Goal: Task Accomplishment & Management: Complete application form

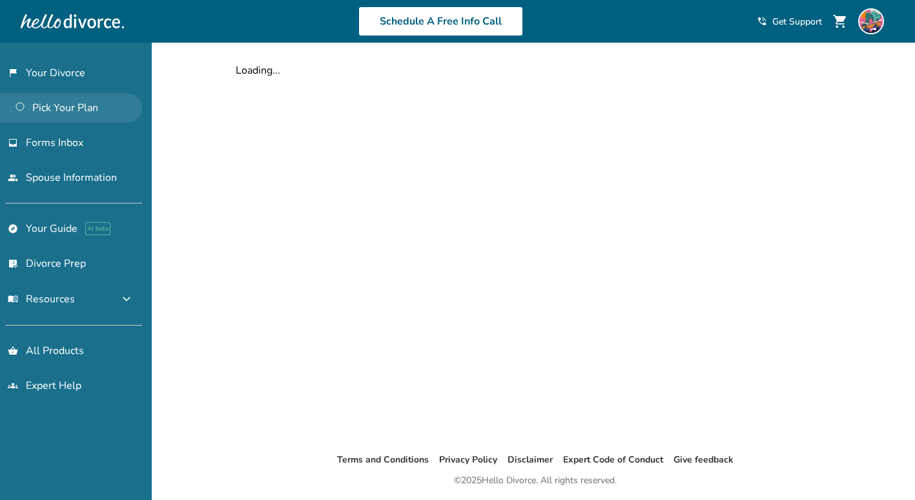
click at [87, 109] on link "Pick Your Plan" at bounding box center [71, 108] width 142 height 30
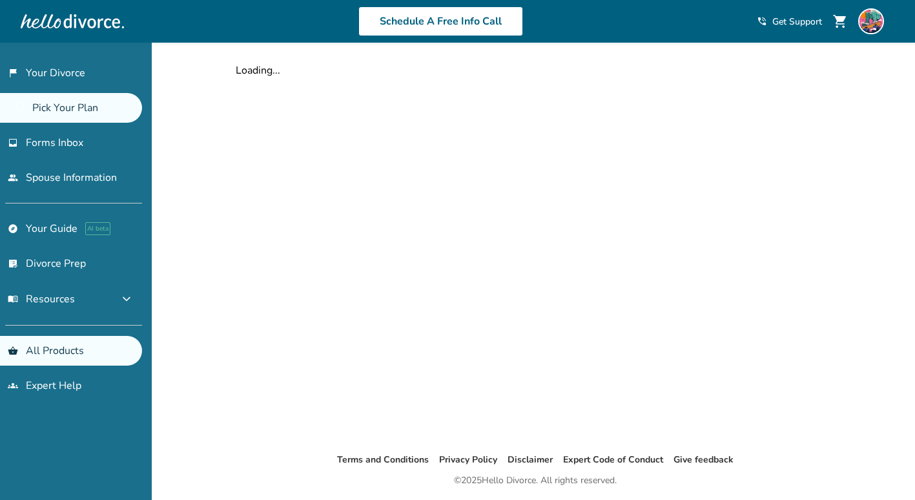
click at [112, 352] on link "shopping_basket All Products" at bounding box center [71, 351] width 142 height 30
click at [94, 141] on link "inbox Forms Inbox" at bounding box center [71, 143] width 142 height 30
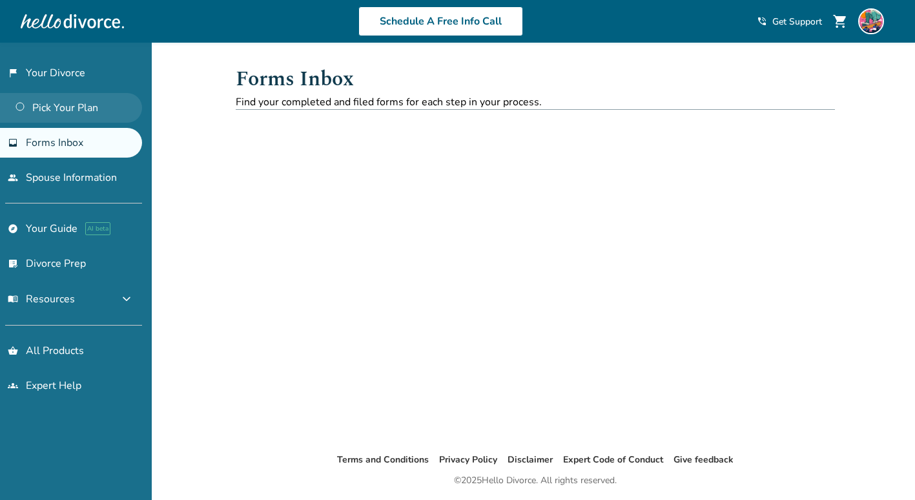
click at [70, 102] on link "Pick Your Plan" at bounding box center [71, 108] width 142 height 30
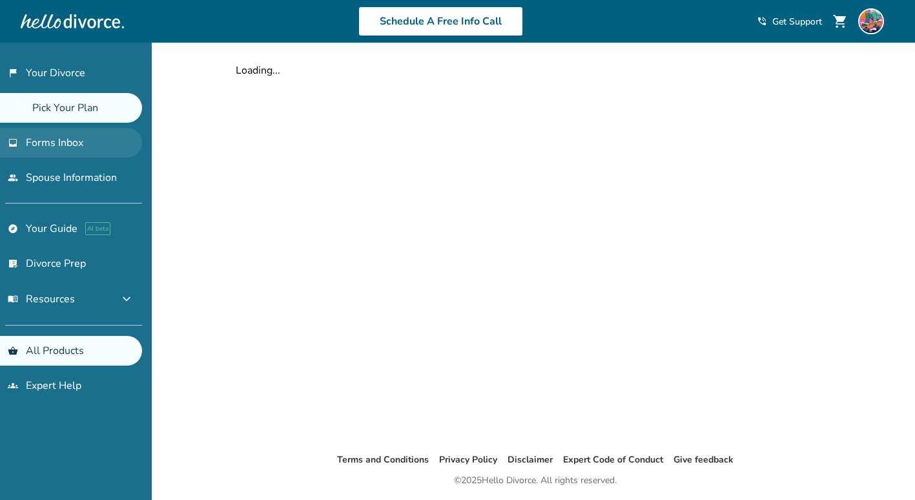
click at [71, 135] on link "inbox Forms Inbox" at bounding box center [71, 143] width 142 height 30
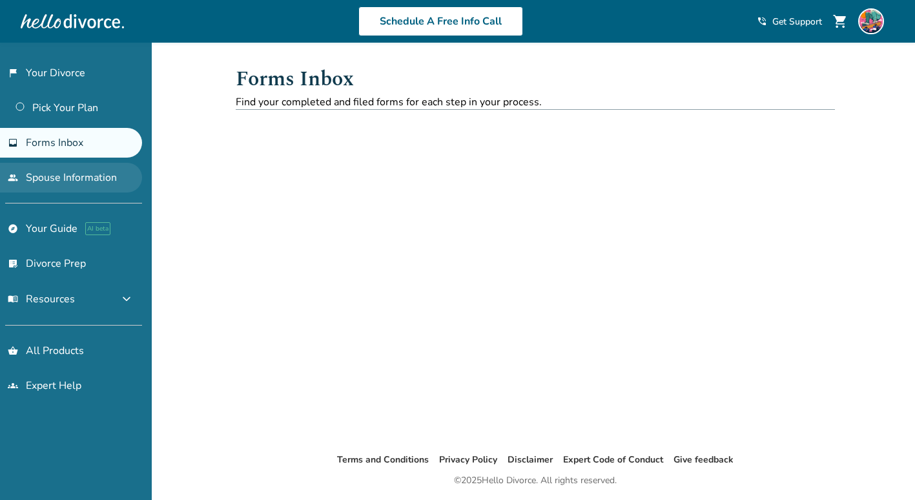
click at [72, 173] on link "people Spouse Information" at bounding box center [71, 178] width 142 height 30
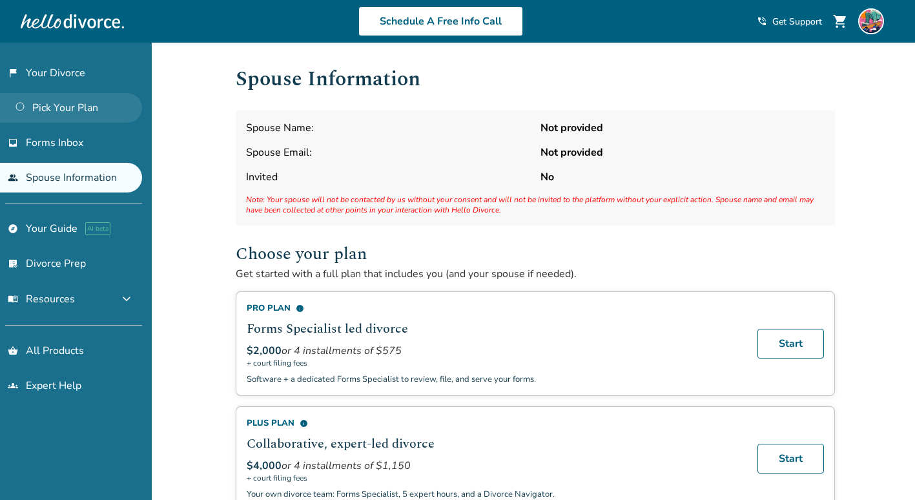
click at [80, 110] on link "Pick Your Plan" at bounding box center [71, 108] width 142 height 30
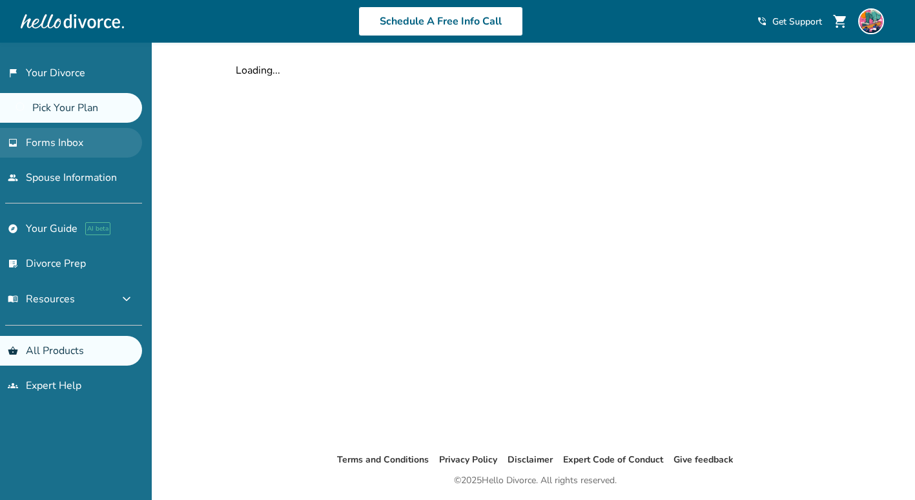
click at [67, 141] on span "Forms Inbox" at bounding box center [54, 143] width 57 height 14
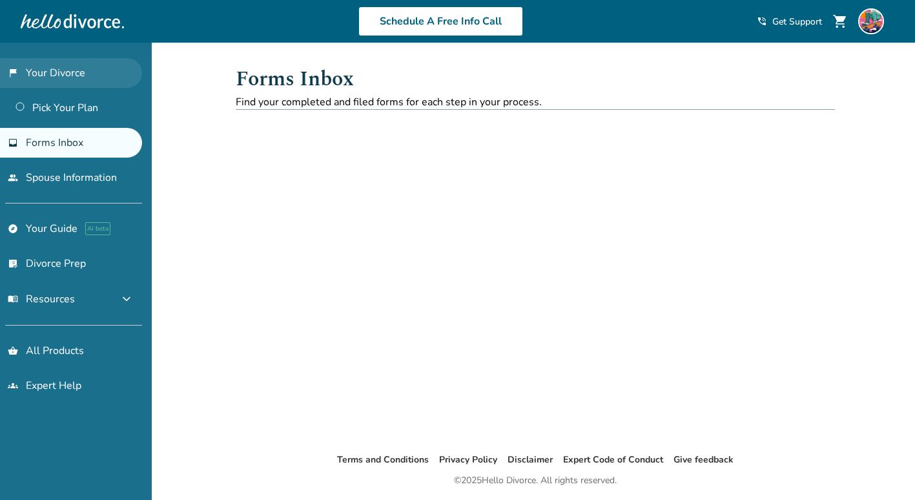
click at [57, 70] on link "flag_2 Your Divorce" at bounding box center [71, 73] width 142 height 30
click at [56, 72] on link "flag_2 Your Divorce" at bounding box center [71, 73] width 142 height 30
click at [873, 28] on img at bounding box center [871, 21] width 26 height 26
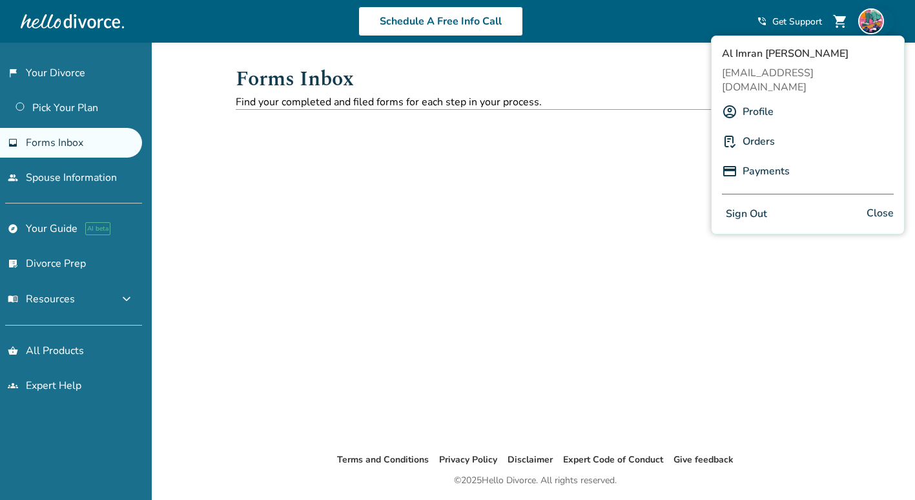
click at [759, 99] on link "Profile" at bounding box center [758, 111] width 31 height 25
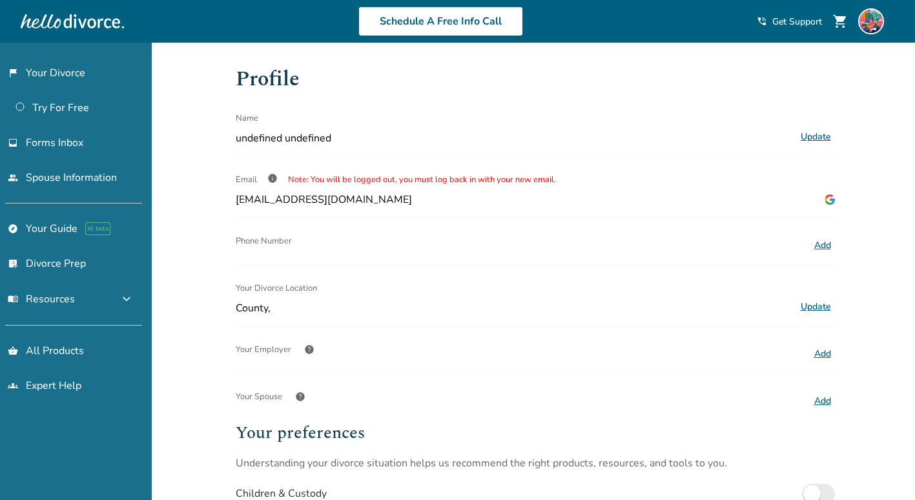
click at [329, 183] on span "Note: You will be logged out, you must log back in with your new email." at bounding box center [422, 180] width 268 height 12
click at [79, 294] on button "menu_book Resources expand_more" at bounding box center [71, 299] width 142 height 31
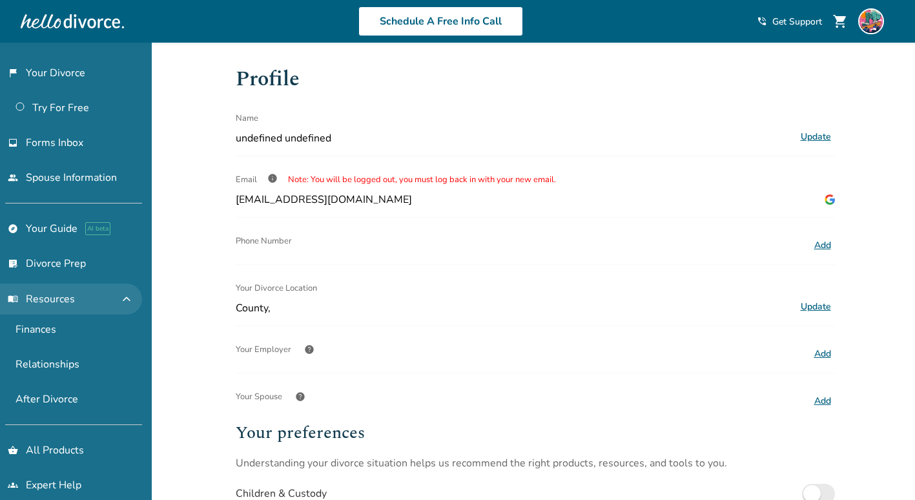
click at [79, 294] on button "menu_book Resources expand_less" at bounding box center [71, 299] width 142 height 31
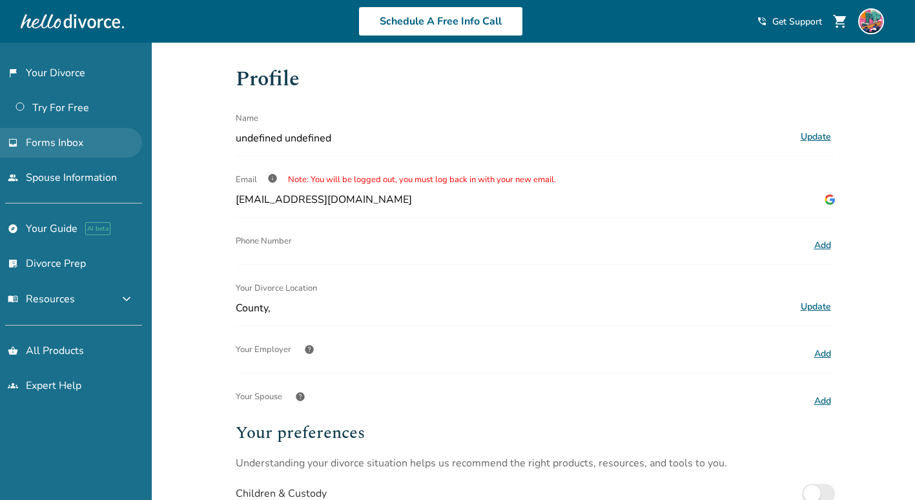
click at [56, 138] on span "Forms Inbox" at bounding box center [54, 143] width 57 height 14
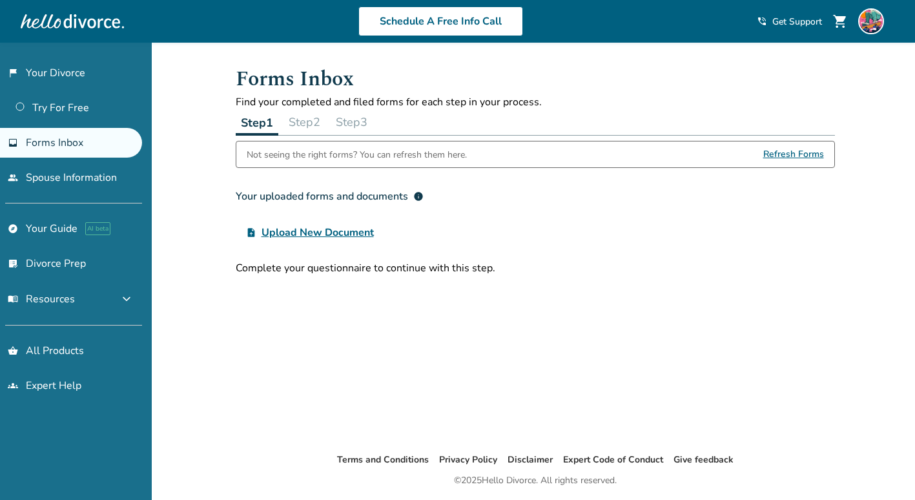
click at [307, 118] on button "Step 2" at bounding box center [305, 122] width 42 height 26
click at [269, 121] on button "Step 1" at bounding box center [257, 122] width 42 height 26
click at [316, 123] on button "Step 2" at bounding box center [305, 122] width 42 height 26
click at [349, 128] on button "Step 3" at bounding box center [352, 122] width 42 height 26
click at [256, 127] on button "Step 1" at bounding box center [257, 122] width 42 height 26
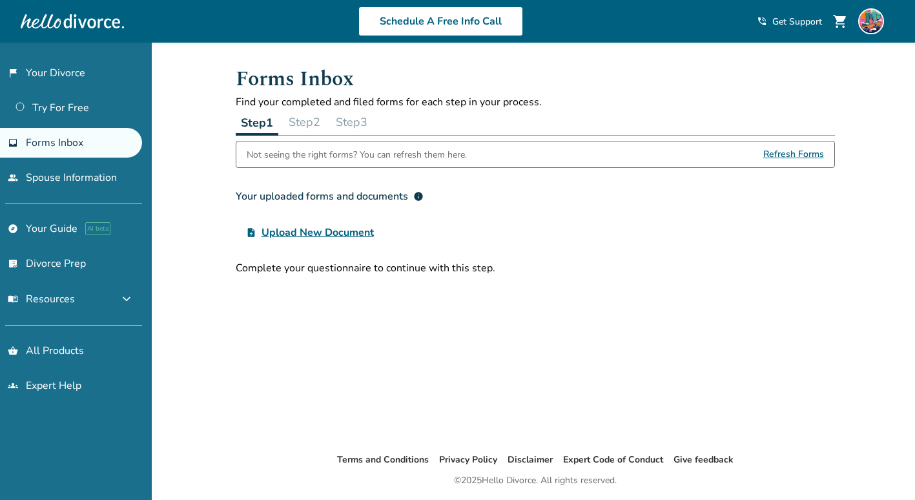
click at [415, 149] on div "Not seeing the right forms? You can refresh them here." at bounding box center [357, 154] width 220 height 26
click at [378, 152] on div "Not seeing the right forms? You can refresh them here." at bounding box center [357, 154] width 220 height 26
click at [378, 160] on div "Not seeing the right forms? You can refresh them here." at bounding box center [357, 154] width 220 height 26
click at [309, 125] on button "Step 2" at bounding box center [305, 122] width 42 height 26
click at [254, 129] on button "Step 1" at bounding box center [257, 122] width 42 height 26
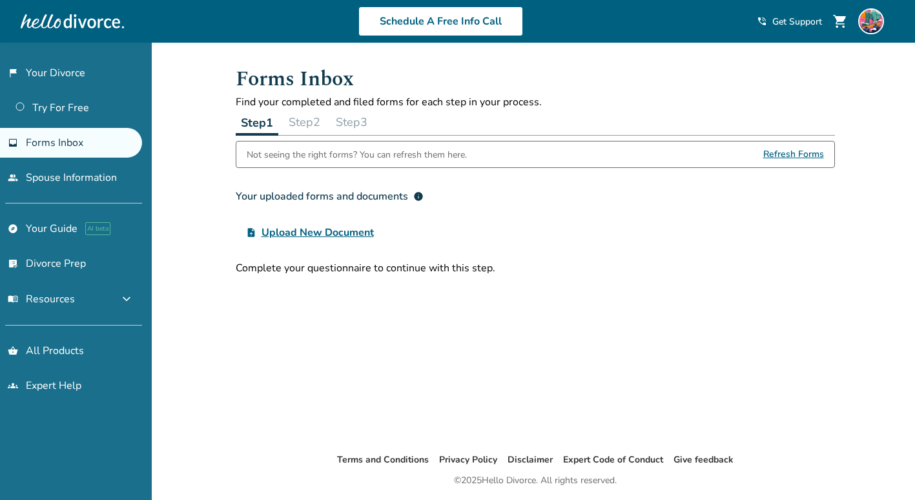
click at [289, 125] on button "Step 2" at bounding box center [305, 122] width 42 height 26
click at [336, 122] on button "Step 3" at bounding box center [352, 122] width 42 height 26
click at [267, 132] on button "Step 1" at bounding box center [257, 122] width 42 height 26
click at [307, 127] on button "Step 2" at bounding box center [305, 122] width 42 height 26
click at [355, 121] on button "Step 3" at bounding box center [352, 122] width 42 height 26
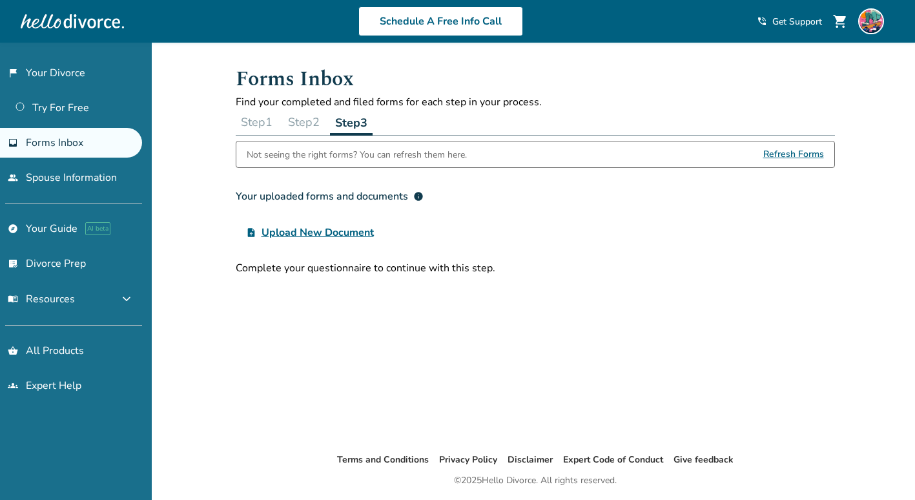
click at [271, 129] on button "Step 1" at bounding box center [257, 122] width 42 height 26
click at [795, 154] on span "Refresh Forms" at bounding box center [793, 154] width 61 height 26
click at [61, 114] on link "Try For Free" at bounding box center [71, 108] width 142 height 30
click at [96, 181] on link "people Spouse Information" at bounding box center [71, 178] width 142 height 30
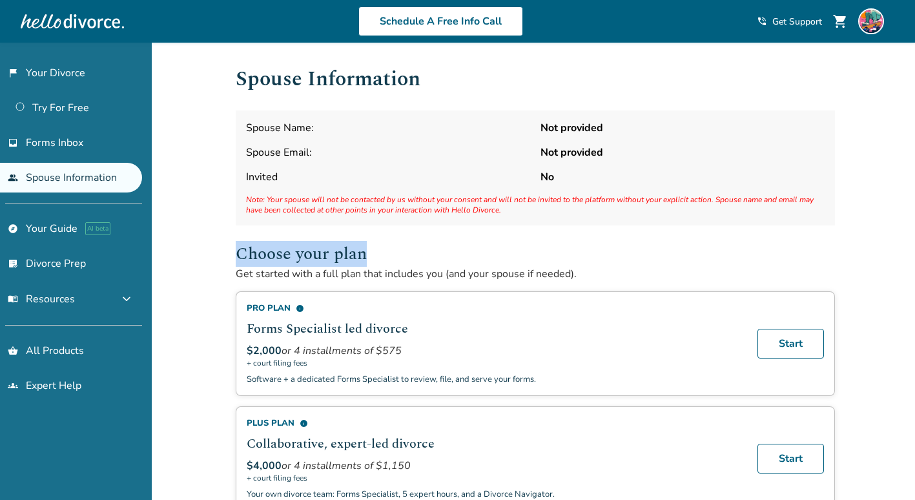
drag, startPoint x: 405, startPoint y: 265, endPoint x: 229, endPoint y: 257, distance: 175.9
click at [229, 257] on div "Spouse Information Spouse Name: Not provided Spouse Email: Not provided Invited…" at bounding box center [535, 340] width 620 height 595
click at [876, 247] on div "Added to cart Spouse Information Spouse Name: Not provided Spouse Email: Not pr…" at bounding box center [457, 386] width 915 height 686
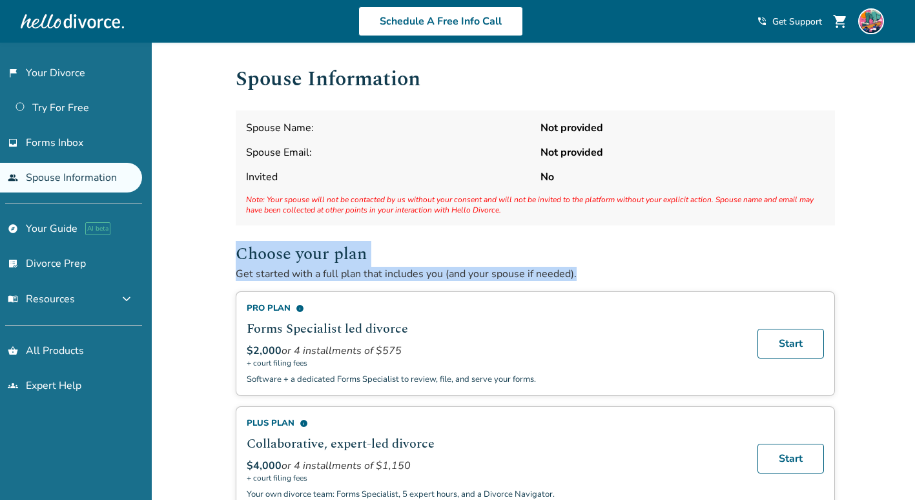
drag, startPoint x: 529, startPoint y: 262, endPoint x: 191, endPoint y: 245, distance: 338.8
click at [191, 245] on div "Added to cart Spouse Information Spouse Name: Not provided Spouse Email: Not pr…" at bounding box center [457, 386] width 915 height 686
click at [845, 255] on div "Added to cart Spouse Information Spouse Name: Not provided Spouse Email: Not pr…" at bounding box center [457, 386] width 915 height 686
drag, startPoint x: 590, startPoint y: 268, endPoint x: 232, endPoint y: 249, distance: 357.6
click at [232, 249] on div "Spouse Information Spouse Name: Not provided Spouse Email: Not provided Invited…" at bounding box center [535, 340] width 620 height 595
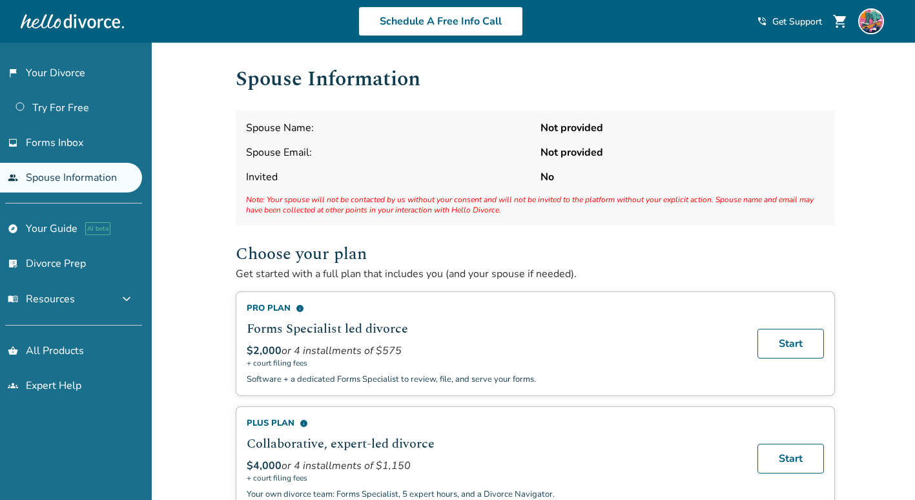
click at [871, 220] on div "Added to cart Spouse Information Spouse Name: Not provided Spouse Email: Not pr…" at bounding box center [457, 386] width 915 height 686
click at [79, 140] on span "Forms Inbox" at bounding box center [54, 143] width 57 height 14
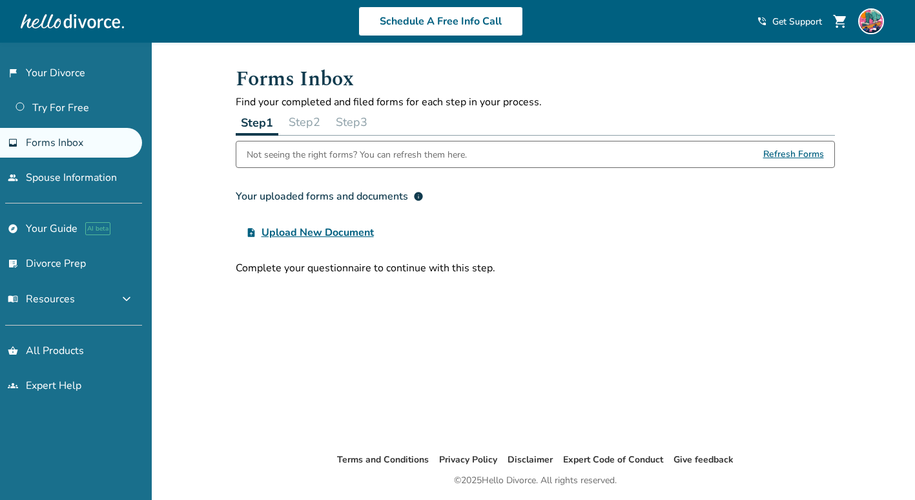
click at [346, 156] on div "Not seeing the right forms? You can refresh them here." at bounding box center [357, 154] width 220 height 26
click at [319, 230] on span "Upload New Document" at bounding box center [318, 232] width 112 height 15
click at [0, 0] on input "upload_file Upload New Document" at bounding box center [0, 0] width 0 height 0
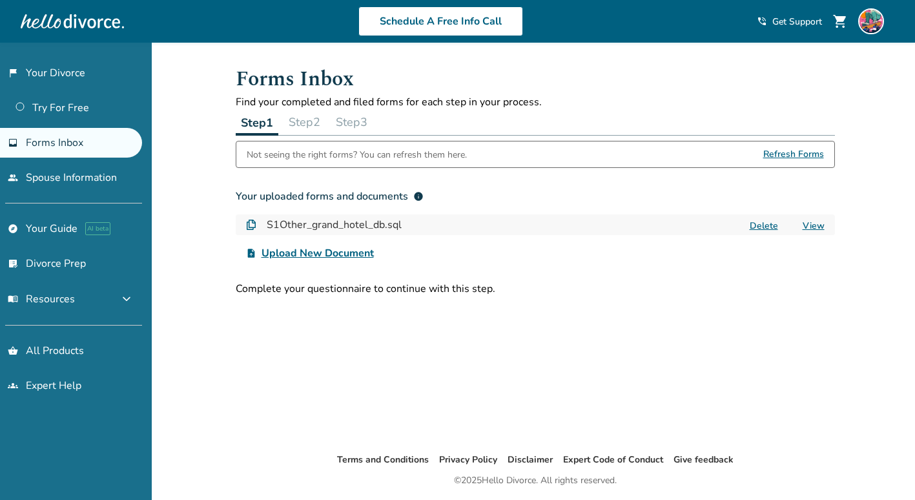
click at [289, 156] on div "Not seeing the right forms? You can refresh them here." at bounding box center [357, 154] width 220 height 26
click at [785, 147] on span "Refresh Forms" at bounding box center [793, 154] width 61 height 26
click at [778, 153] on span "Refresh Forms" at bounding box center [793, 154] width 61 height 26
click at [802, 157] on span "Refresh Forms" at bounding box center [793, 154] width 61 height 26
click at [316, 127] on button "Step 2" at bounding box center [305, 122] width 42 height 26
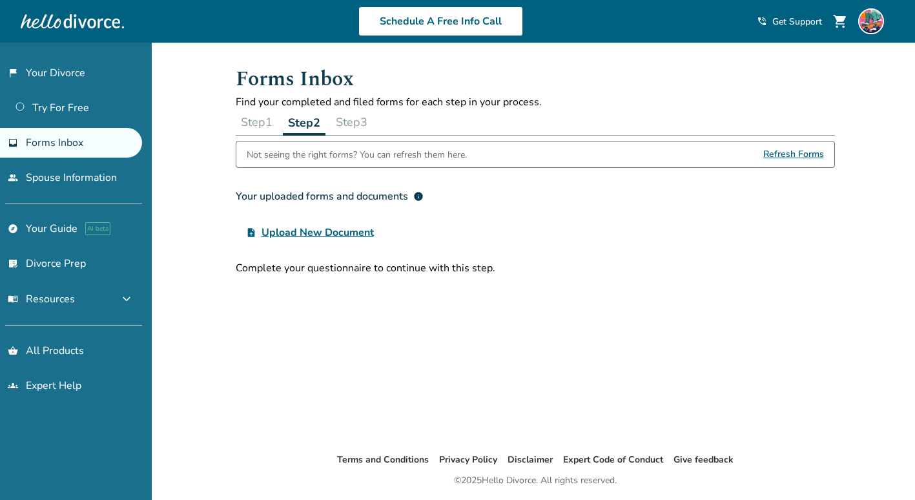
click at [267, 125] on button "Step 1" at bounding box center [257, 122] width 42 height 26
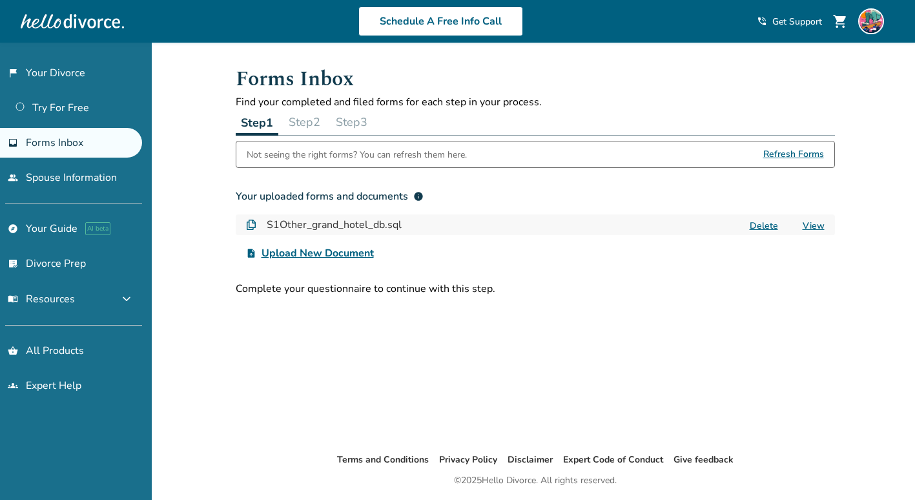
click at [774, 225] on button "Delete" at bounding box center [764, 226] width 36 height 14
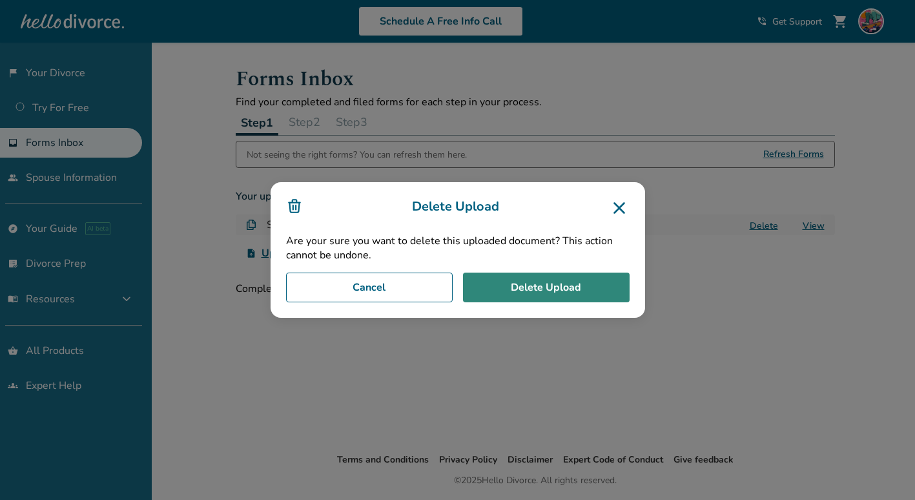
click at [511, 292] on button "Delete Upload" at bounding box center [546, 288] width 167 height 30
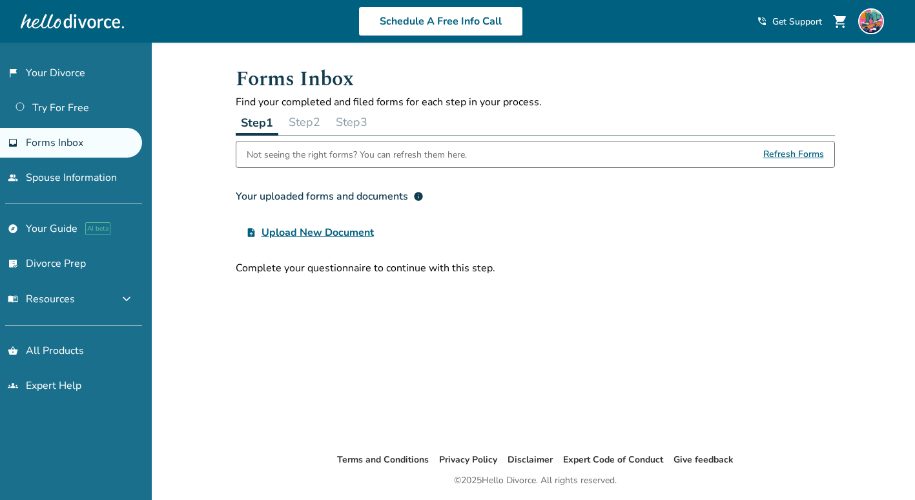
click at [305, 114] on button "Step 2" at bounding box center [305, 122] width 42 height 26
click at [271, 123] on button "Step 1" at bounding box center [257, 122] width 42 height 26
click at [63, 183] on link "people Spouse Information" at bounding box center [71, 178] width 142 height 30
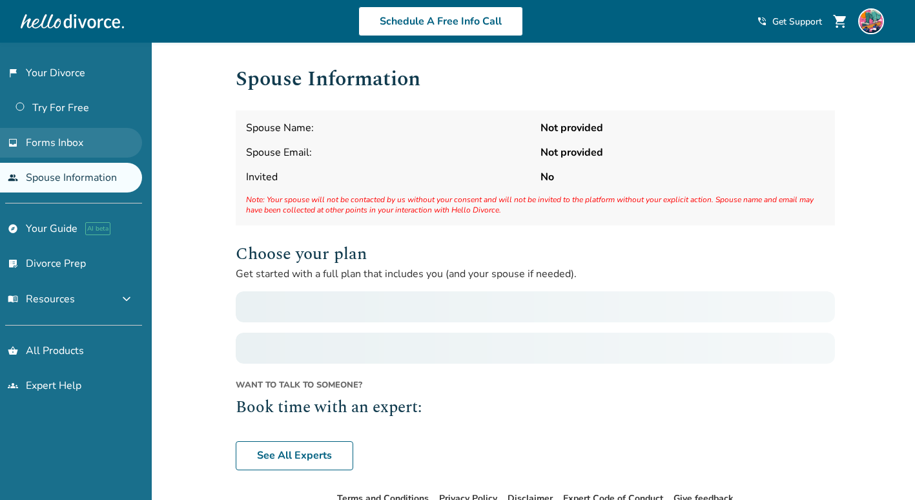
click at [86, 152] on link "inbox Forms Inbox" at bounding box center [71, 143] width 142 height 30
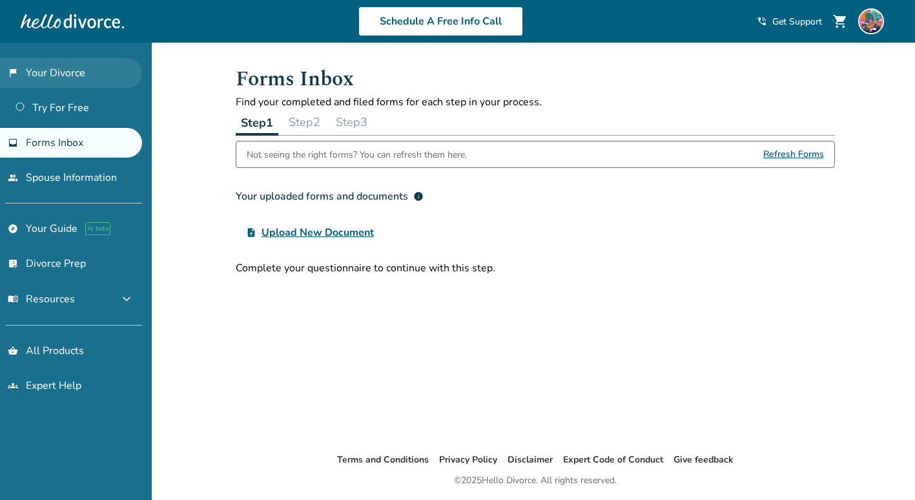
click at [70, 75] on link "flag_2 Your Divorce" at bounding box center [71, 73] width 142 height 30
click at [74, 73] on link "flag_2 Your Divorce" at bounding box center [71, 73] width 142 height 30
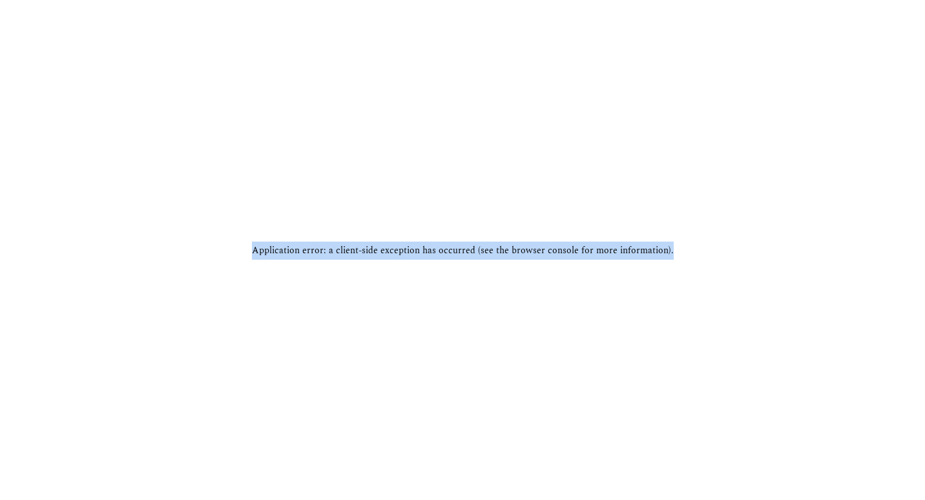
drag, startPoint x: 684, startPoint y: 252, endPoint x: 190, endPoint y: 246, distance: 494.1
click at [190, 246] on div "Application error: a client-side exception has occurred (see the browser consol…" at bounding box center [462, 250] width 925 height 500
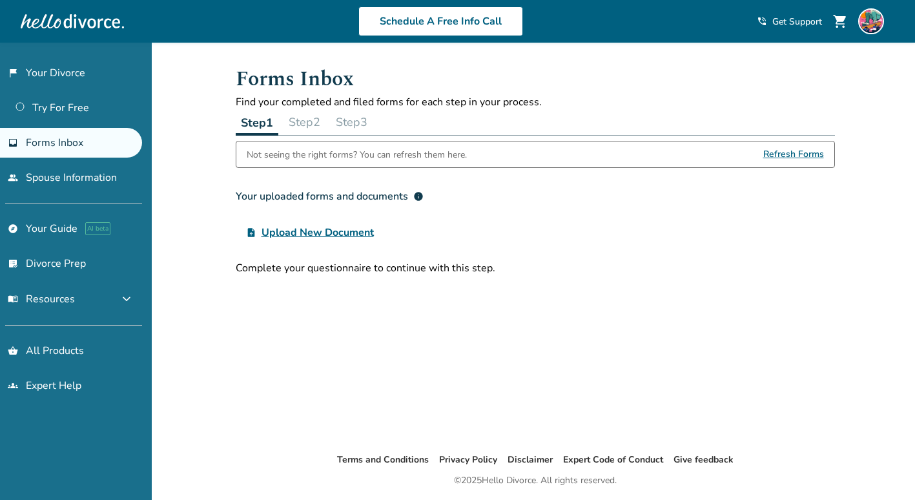
click at [793, 154] on span "Refresh Forms" at bounding box center [793, 154] width 61 height 26
click at [60, 104] on link "Try For Free" at bounding box center [71, 108] width 142 height 30
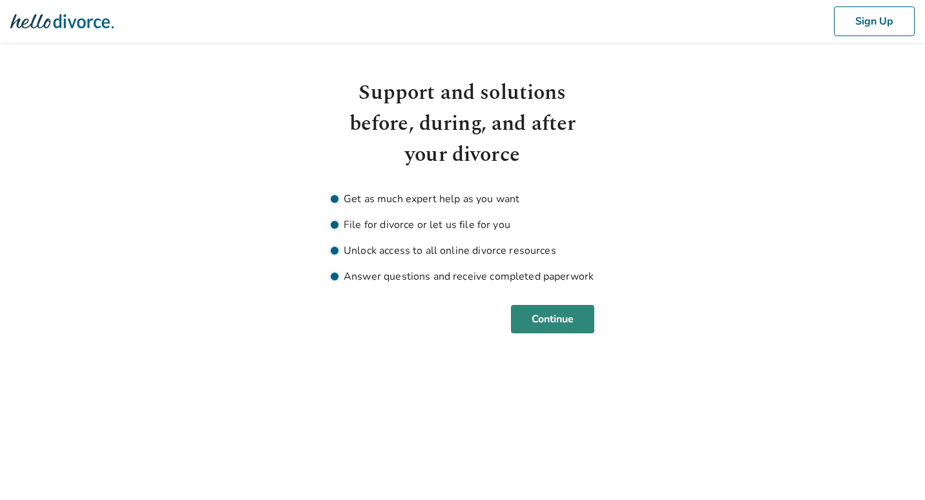
click at [564, 320] on button "Continue" at bounding box center [552, 319] width 83 height 28
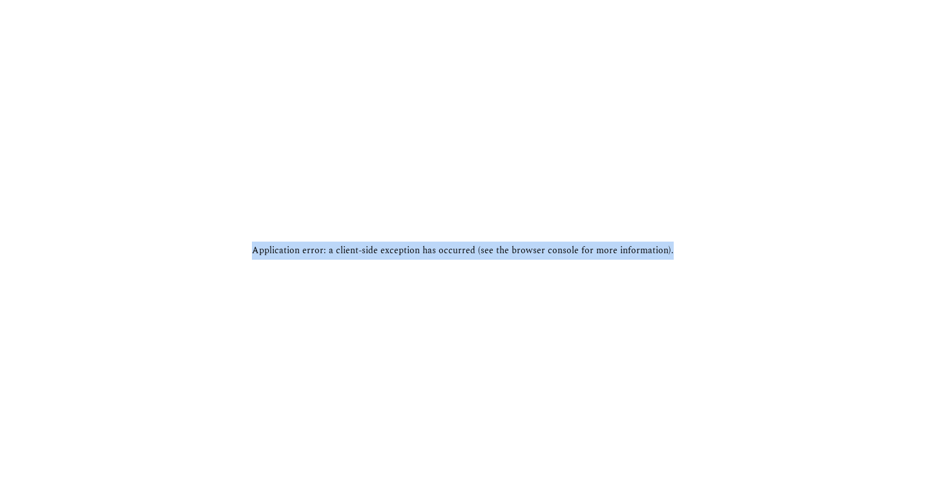
drag, startPoint x: 671, startPoint y: 248, endPoint x: 226, endPoint y: 248, distance: 445.0
click at [226, 248] on div "Application error: a client-side exception has occurred (see the browser consol…" at bounding box center [462, 250] width 925 height 500
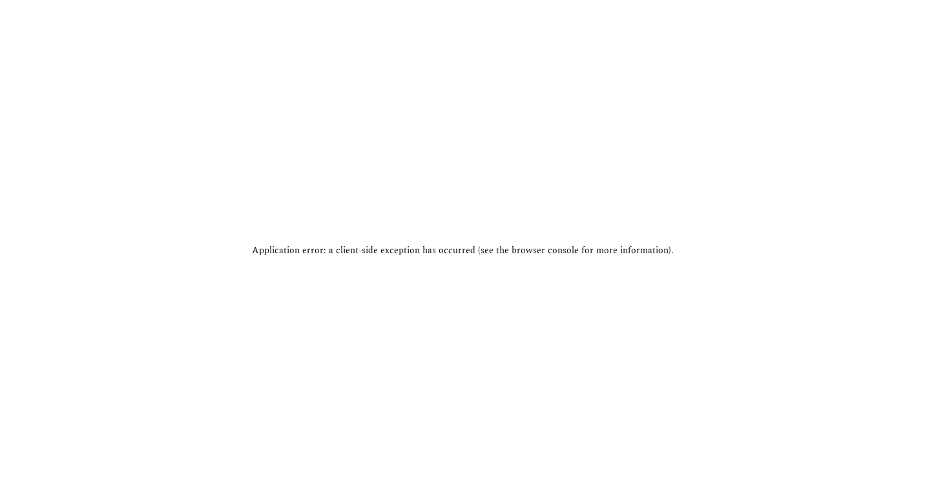
click at [584, 291] on div "Application error: a client-side exception has occurred (see the browser consol…" at bounding box center [462, 250] width 925 height 500
drag, startPoint x: 432, startPoint y: 284, endPoint x: 318, endPoint y: 410, distance: 170.1
click at [316, 411] on div "Application error: a client-side exception has occurred (see the browser consol…" at bounding box center [462, 250] width 925 height 500
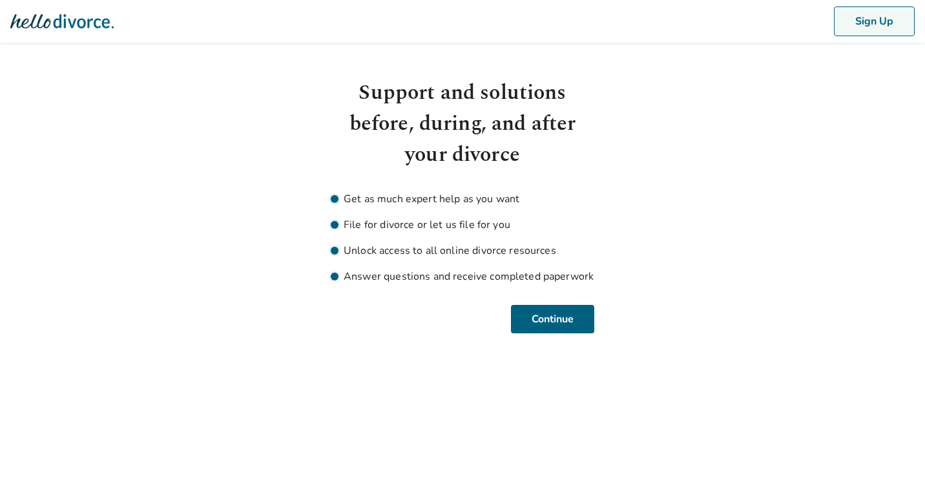
click at [847, 21] on button "Sign Up" at bounding box center [874, 21] width 81 height 30
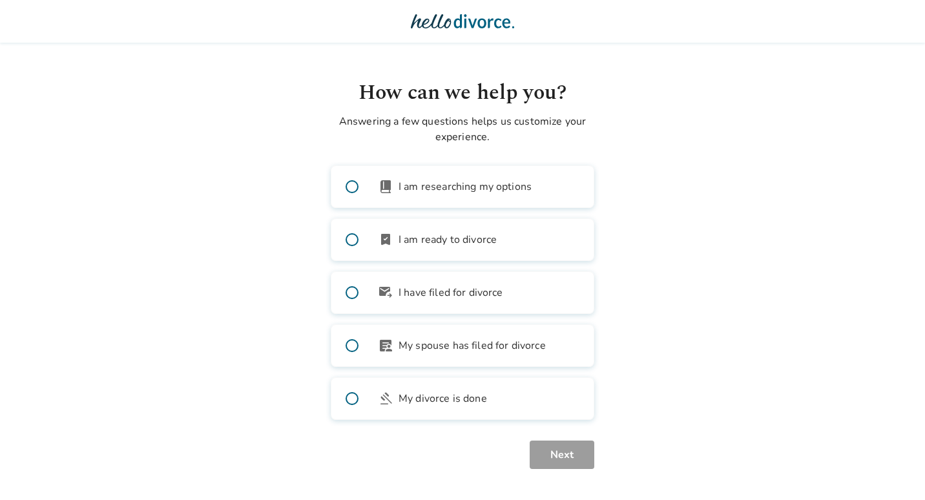
click at [458, 185] on span "I am researching my options" at bounding box center [464, 186] width 133 height 15
click at [560, 472] on html "How can we help you? Answering a few questions helps us customize your experien…" at bounding box center [462, 250] width 925 height 500
click at [561, 463] on button "Next" at bounding box center [562, 454] width 65 height 28
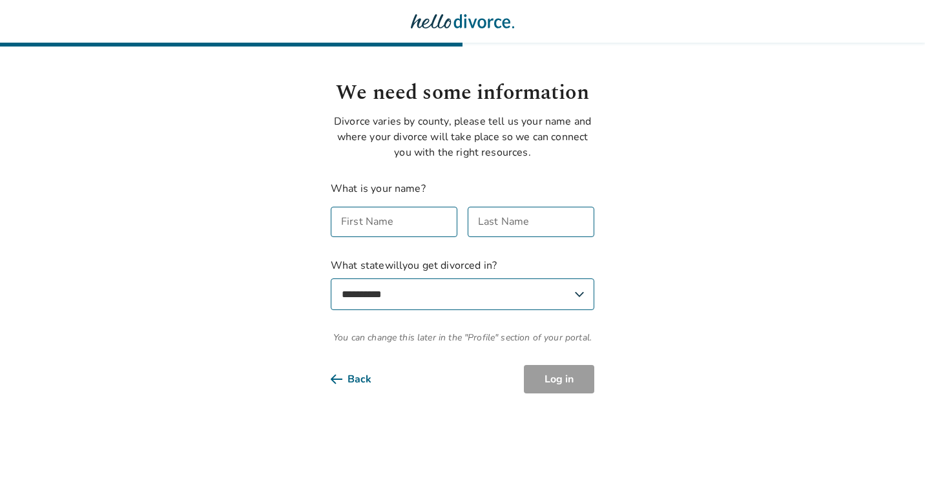
click at [375, 205] on div "What is your name? First Name First Name Last Name Last Name" at bounding box center [462, 209] width 263 height 56
click at [375, 217] on div "First Name First Name" at bounding box center [394, 222] width 127 height 30
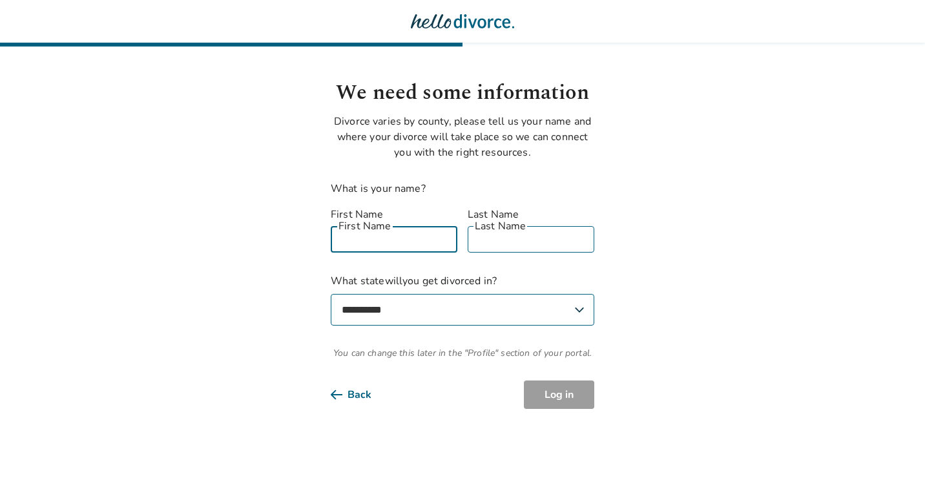
type input "********"
type input "**********"
click at [418, 294] on select "**********" at bounding box center [462, 310] width 263 height 32
click at [592, 257] on div "**********" at bounding box center [462, 242] width 263 height 331
click at [491, 294] on select "**********" at bounding box center [462, 310] width 263 height 32
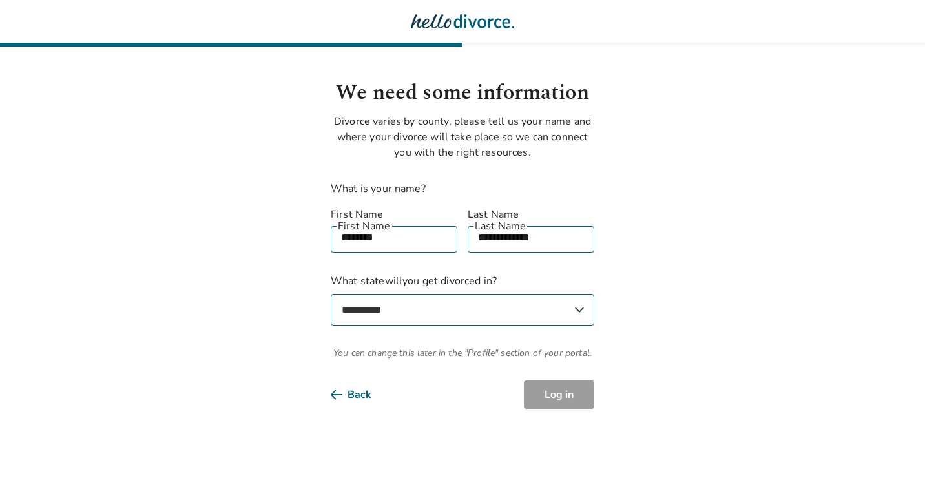
click at [490, 294] on select "**********" at bounding box center [462, 310] width 263 height 32
click at [466, 295] on select "**********" at bounding box center [462, 310] width 263 height 32
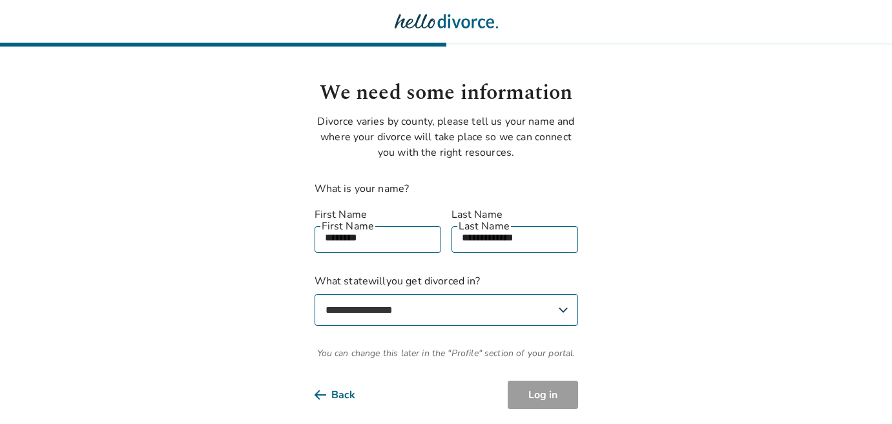
scroll to position [1, 0]
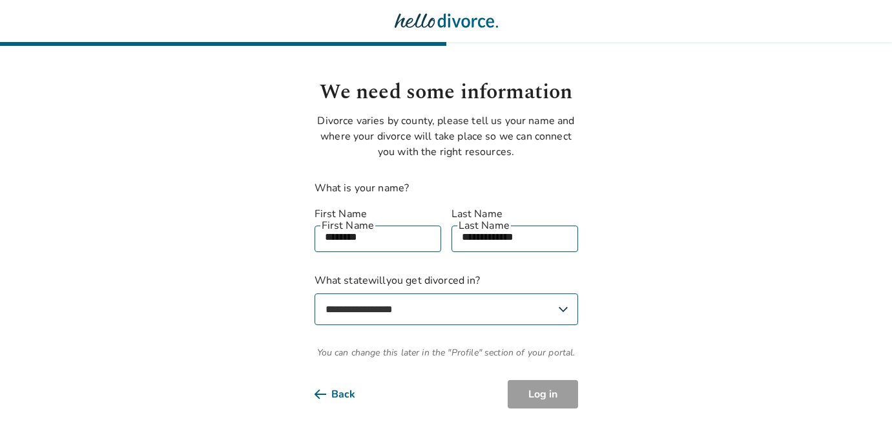
click at [433, 305] on select "**********" at bounding box center [446, 309] width 263 height 32
select select "**"
click at [315, 293] on select "**********" at bounding box center [446, 309] width 263 height 32
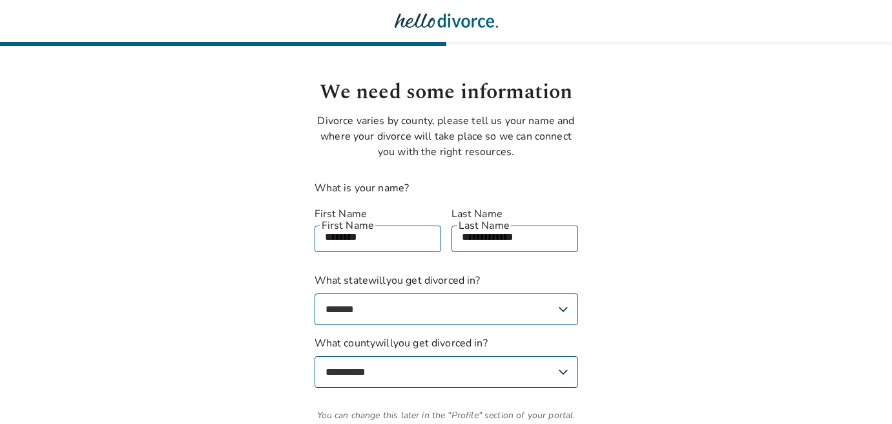
click at [401, 366] on select "**********" at bounding box center [446, 372] width 263 height 32
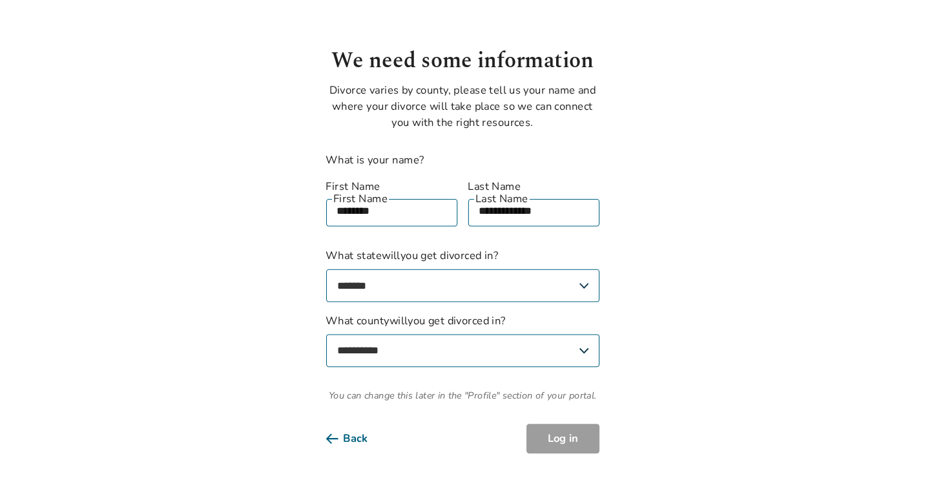
scroll to position [0, 0]
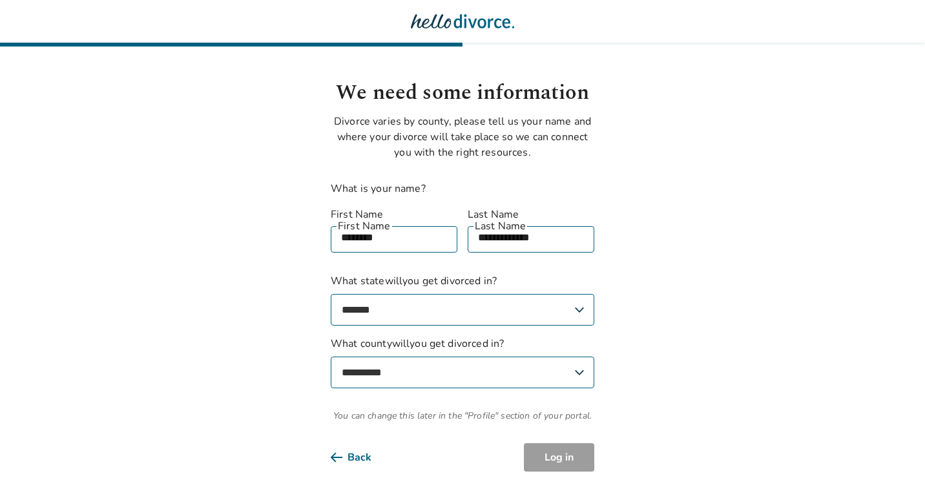
click at [474, 356] on select "**********" at bounding box center [462, 372] width 263 height 32
click at [454, 296] on select "**********" at bounding box center [462, 310] width 263 height 32
click at [477, 358] on select "**********" at bounding box center [462, 372] width 263 height 32
select select "**********"
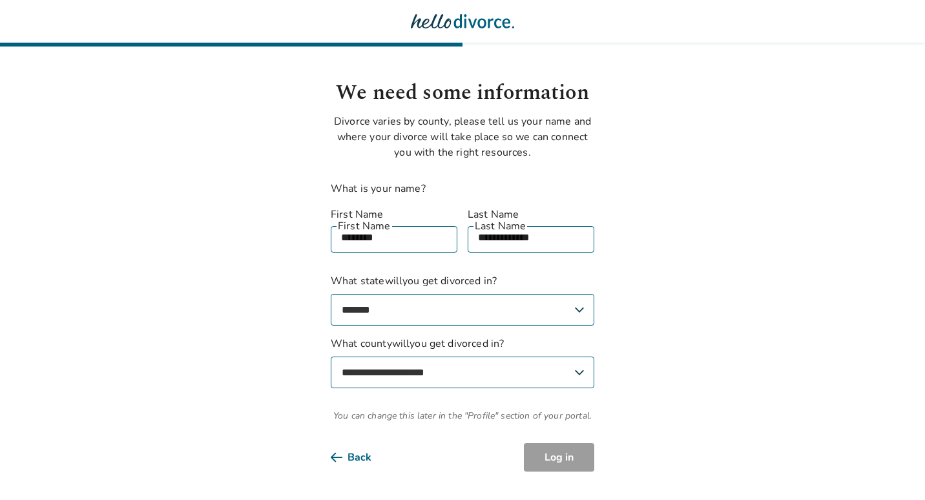
click at [331, 356] on select "**********" at bounding box center [462, 372] width 263 height 32
click at [547, 443] on button "Log in" at bounding box center [559, 457] width 70 height 28
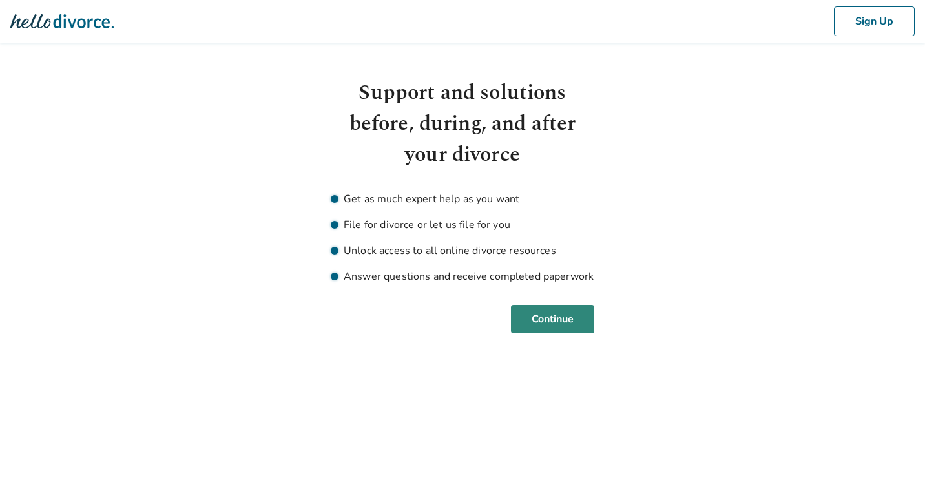
click at [574, 321] on button "Continue" at bounding box center [552, 319] width 83 height 28
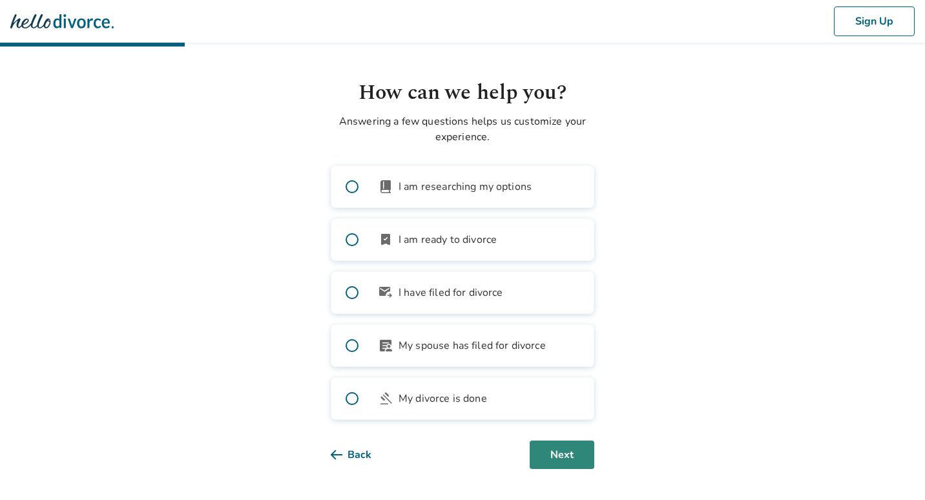
click at [565, 443] on button "Next" at bounding box center [562, 454] width 65 height 28
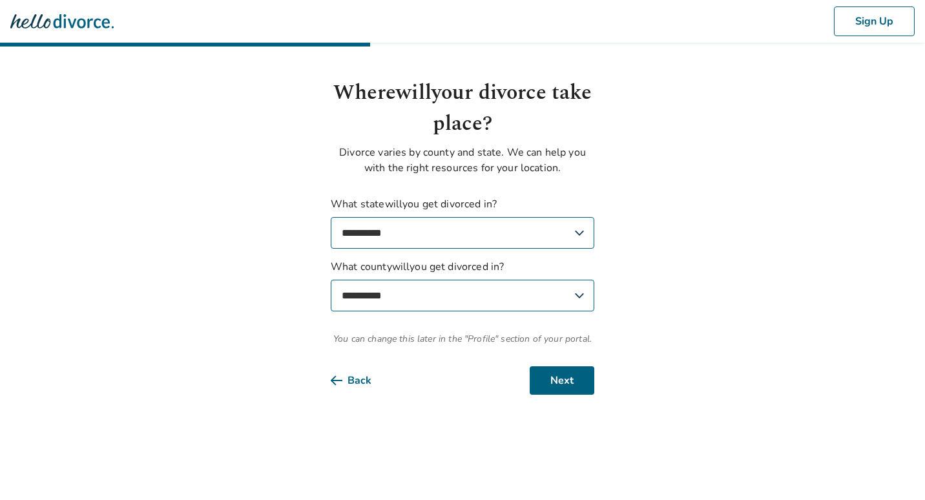
click at [384, 227] on select "**********" at bounding box center [462, 233] width 263 height 32
click at [463, 234] on select "**********" at bounding box center [462, 233] width 263 height 32
click at [460, 239] on select "**********" at bounding box center [462, 233] width 263 height 32
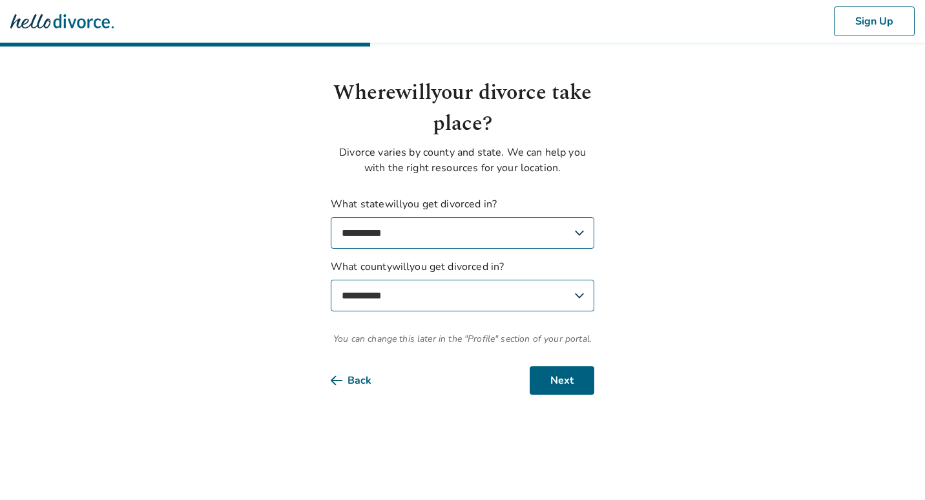
click at [456, 285] on select "**********" at bounding box center [462, 296] width 263 height 32
click at [441, 227] on select "**********" at bounding box center [462, 233] width 263 height 32
click at [454, 236] on select "**********" at bounding box center [462, 233] width 263 height 32
click at [443, 229] on select "**********" at bounding box center [462, 233] width 263 height 32
click at [240, 237] on body "**********" at bounding box center [462, 197] width 925 height 395
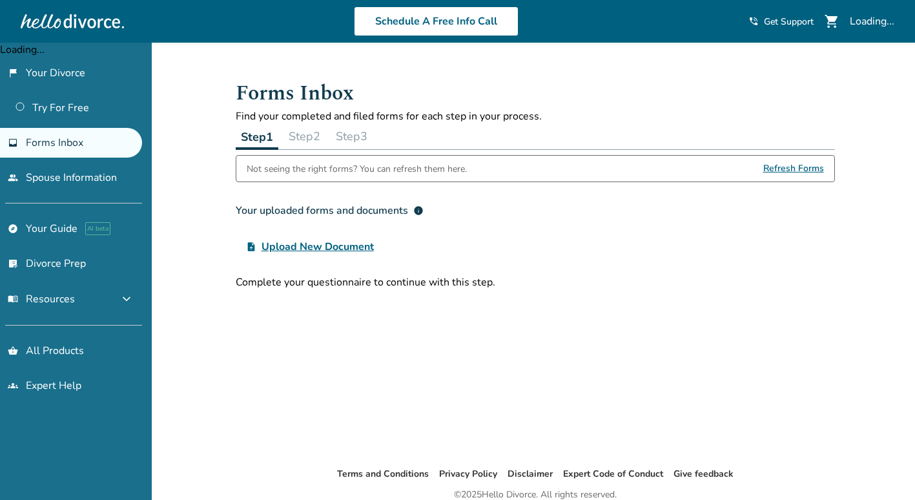
click at [84, 14] on div at bounding box center [72, 21] width 103 height 26
click at [83, 20] on div at bounding box center [72, 21] width 103 height 26
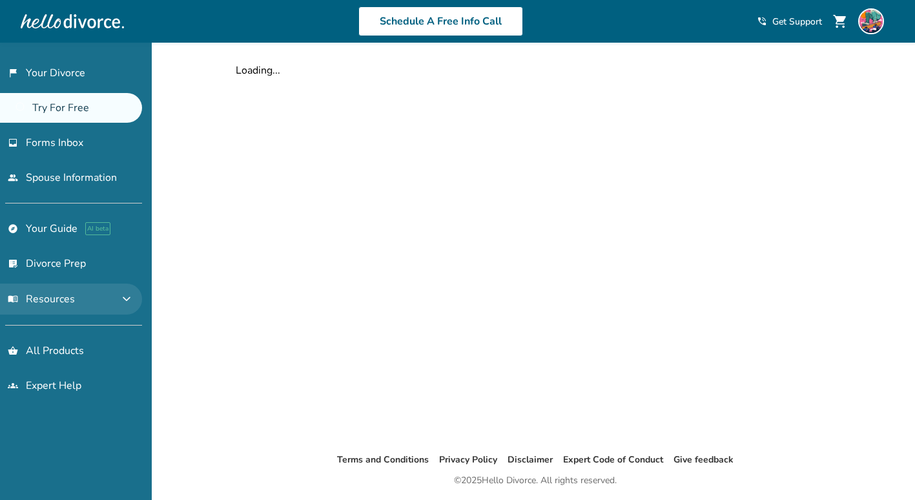
click at [90, 302] on button "menu_book Resources expand_more" at bounding box center [71, 299] width 142 height 31
click at [98, 299] on button "menu_book Resources expand_less" at bounding box center [71, 299] width 142 height 31
click at [123, 298] on span "expand_more" at bounding box center [126, 298] width 15 height 15
click at [123, 298] on span "expand_less" at bounding box center [126, 298] width 15 height 15
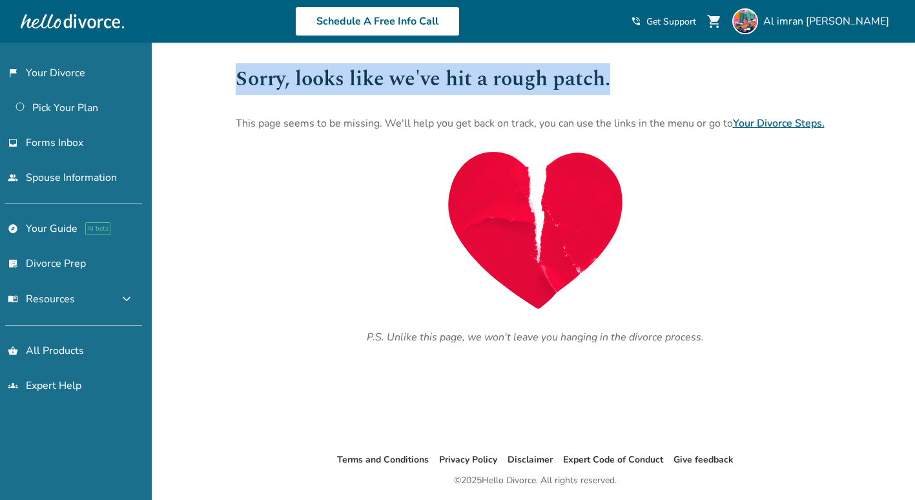
drag, startPoint x: 617, startPoint y: 76, endPoint x: 234, endPoint y: 90, distance: 382.6
click at [234, 90] on div "Sorry, looks like we've hit a rough patch. This page seems to be missing. We'll…" at bounding box center [535, 247] width 620 height 409
click at [769, 116] on link "Your Divorce Steps." at bounding box center [779, 123] width 92 height 14
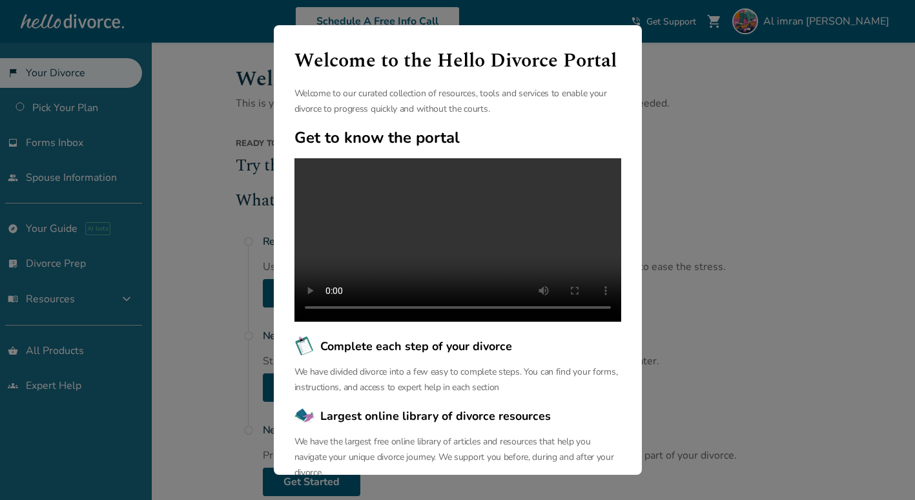
click at [723, 130] on div "Welcome to the Hello Divorce Portal Welcome to our curated collection of resour…" at bounding box center [457, 250] width 915 height 500
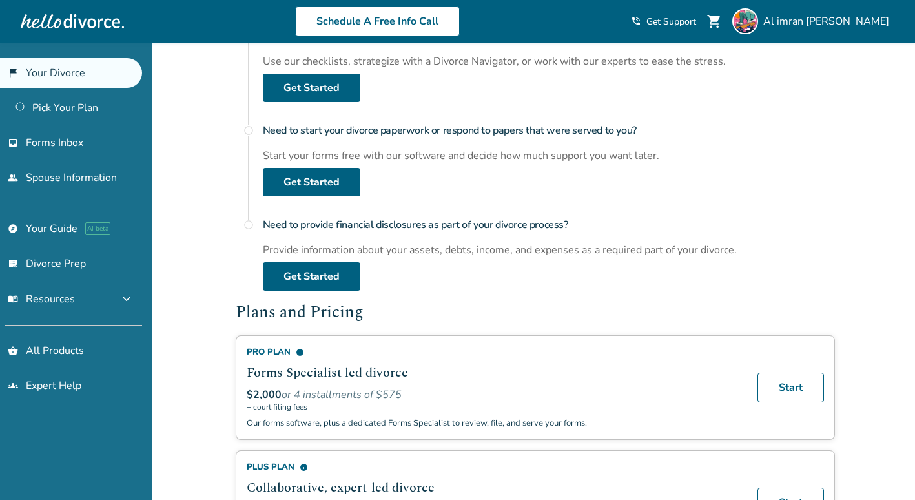
scroll to position [65, 0]
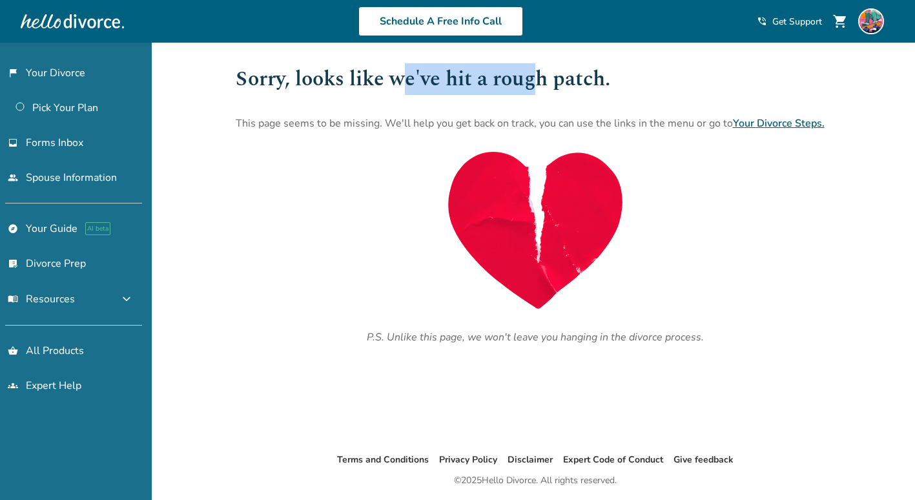
drag, startPoint x: 402, startPoint y: 75, endPoint x: 539, endPoint y: 74, distance: 136.3
click at [539, 74] on h1 "Sorry, looks like we've hit a rough patch." at bounding box center [535, 79] width 599 height 32
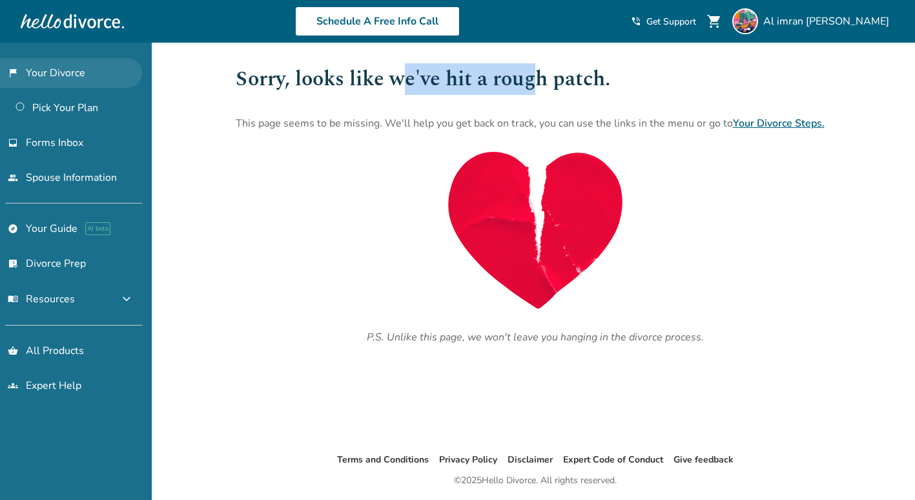
click at [78, 72] on link "flag_2 Your Divorce" at bounding box center [71, 73] width 142 height 30
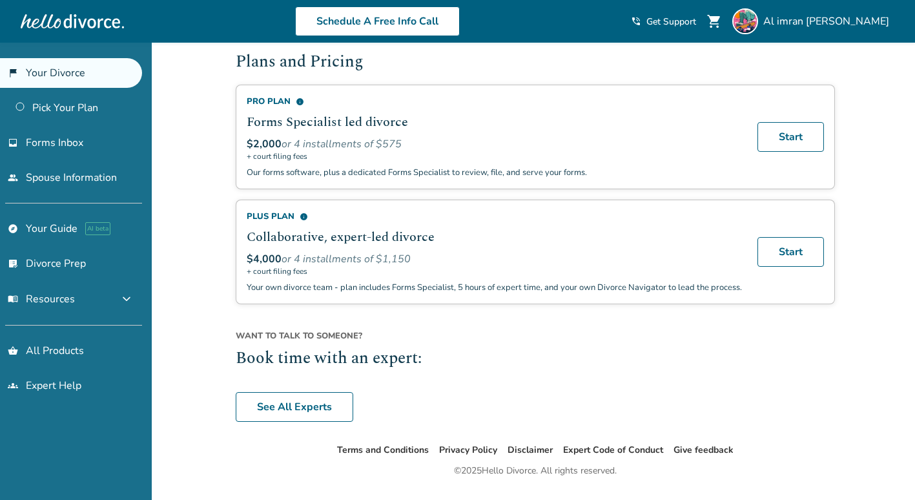
scroll to position [436, 0]
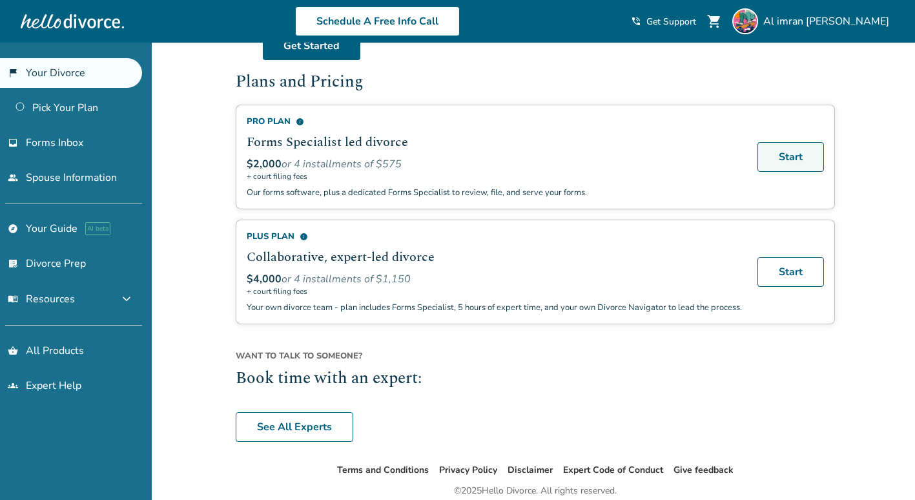
click at [779, 156] on link "Start" at bounding box center [791, 157] width 67 height 30
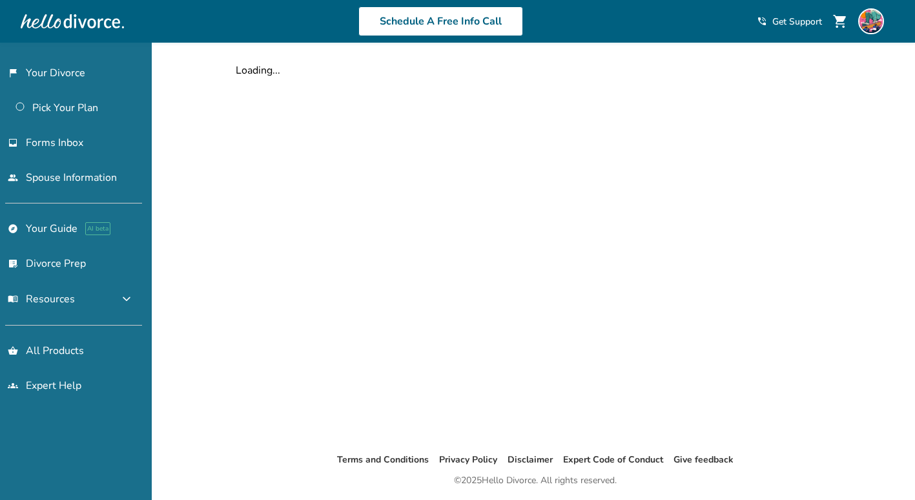
drag, startPoint x: 468, startPoint y: 150, endPoint x: 358, endPoint y: 185, distance: 115.4
click at [355, 185] on div "Loading..." at bounding box center [535, 247] width 620 height 409
click at [61, 67] on link "flag_2 Your Divorce" at bounding box center [71, 73] width 142 height 30
